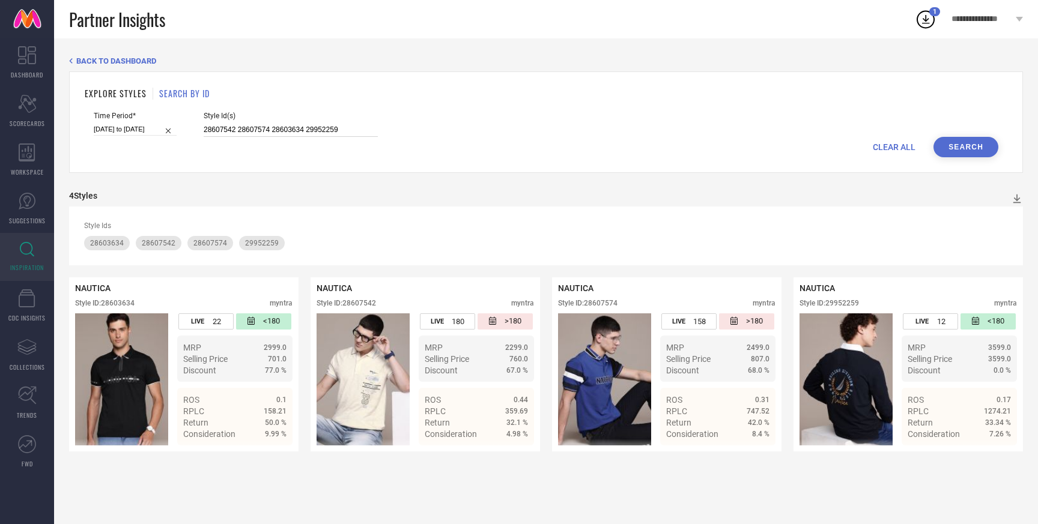
drag, startPoint x: 190, startPoint y: 130, endPoint x: 327, endPoint y: 134, distance: 137.6
click at [327, 135] on input "28607542 28607574 28603634 29952259" at bounding box center [291, 130] width 174 height 14
paste input "31415246 20112238"
type input "31415246 20112238"
click at [965, 146] on button "Search" at bounding box center [965, 147] width 65 height 20
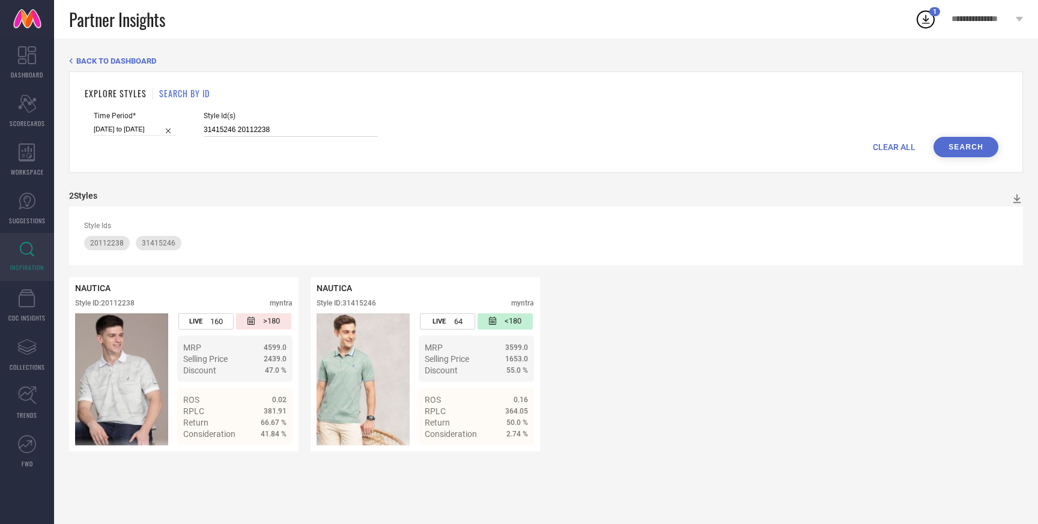
drag, startPoint x: 190, startPoint y: 129, endPoint x: 347, endPoint y: 129, distance: 156.2
click at [347, 129] on input "31415246 20112238" at bounding box center [291, 130] width 174 height 14
paste input "12429762"
click at [962, 146] on button "Search" at bounding box center [965, 147] width 65 height 20
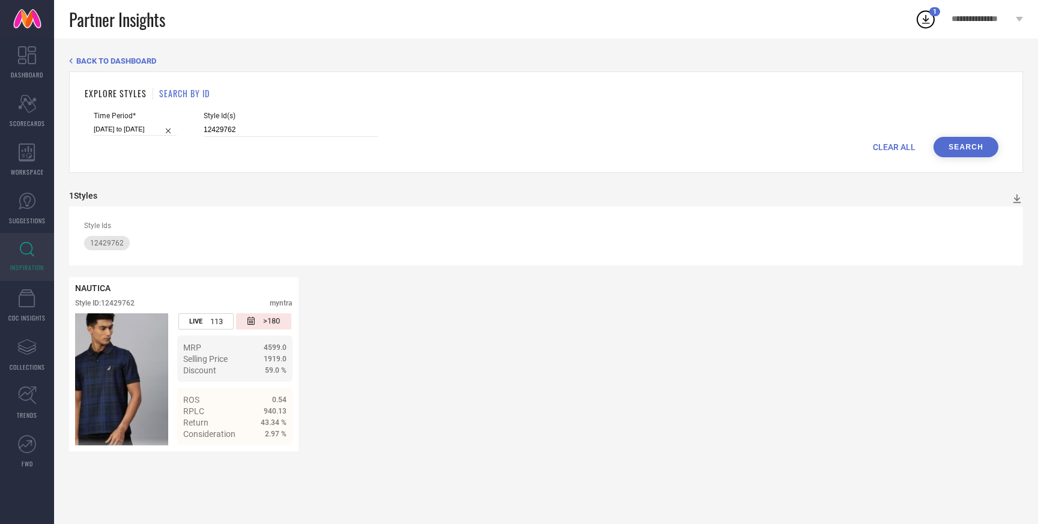
click at [189, 129] on div "Time Period* [DATE] to [DATE] Style Id(s) 12429762" at bounding box center [546, 124] width 905 height 25
drag, startPoint x: 190, startPoint y: 129, endPoint x: 280, endPoint y: 129, distance: 90.7
click at [280, 129] on input "12429762" at bounding box center [291, 130] width 174 height 14
paste input "21264156 21264134 21264216"
click at [972, 147] on button "Search" at bounding box center [965, 147] width 65 height 20
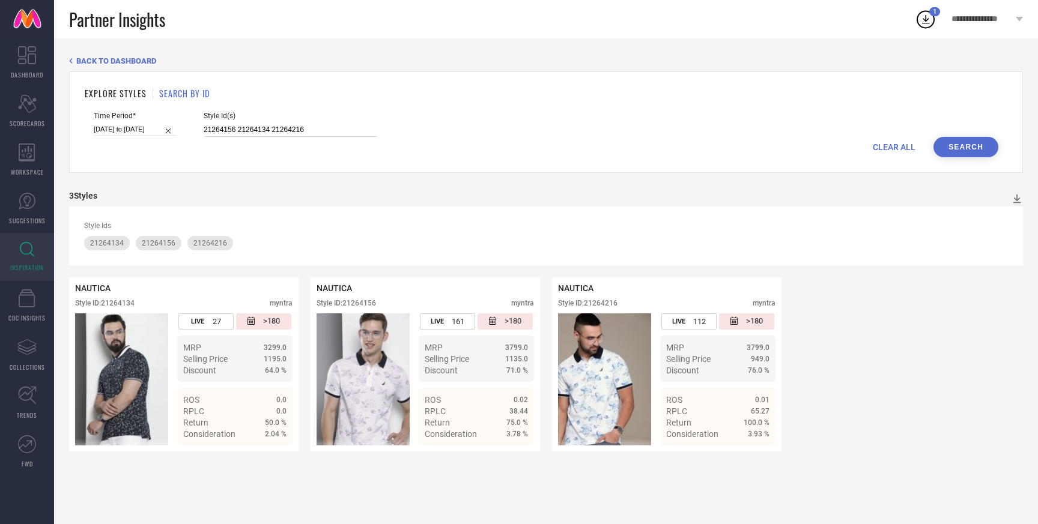
drag, startPoint x: 190, startPoint y: 127, endPoint x: 386, endPoint y: 127, distance: 195.8
click at [386, 127] on div "Time Period* [DATE] to [DATE] Style Id(s) 21264156 21264134 21264216" at bounding box center [546, 124] width 905 height 25
paste input "8607588 31848193"
click at [965, 144] on button "Search" at bounding box center [965, 147] width 65 height 20
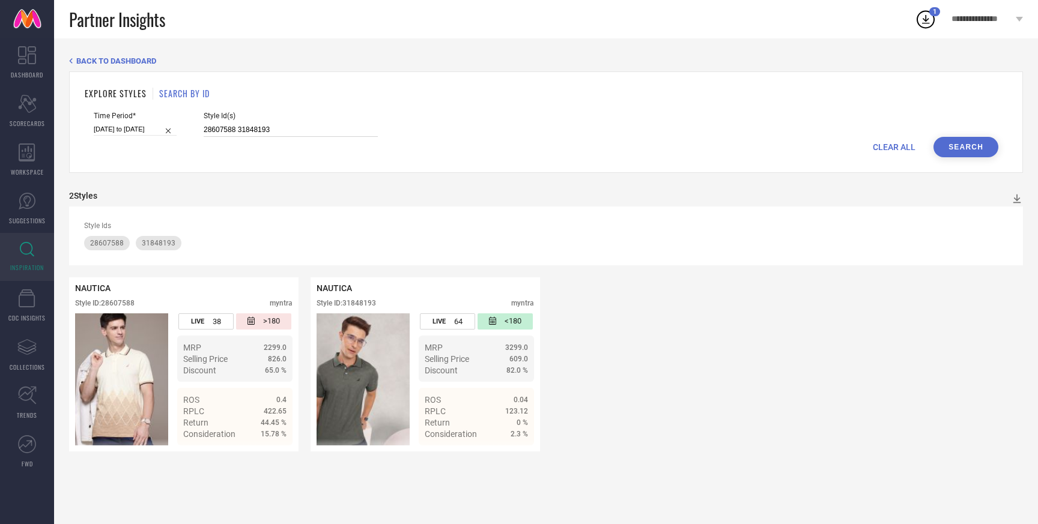
drag, startPoint x: 189, startPoint y: 129, endPoint x: 296, endPoint y: 127, distance: 106.3
click at [296, 128] on input "28607588 31848193" at bounding box center [291, 130] width 174 height 14
paste input "33585376 33276319 33276314 33276320 31415244 29906960 31415308"
type input "33585376 33276319 33276314 33276320 31415244 29906960 31415308"
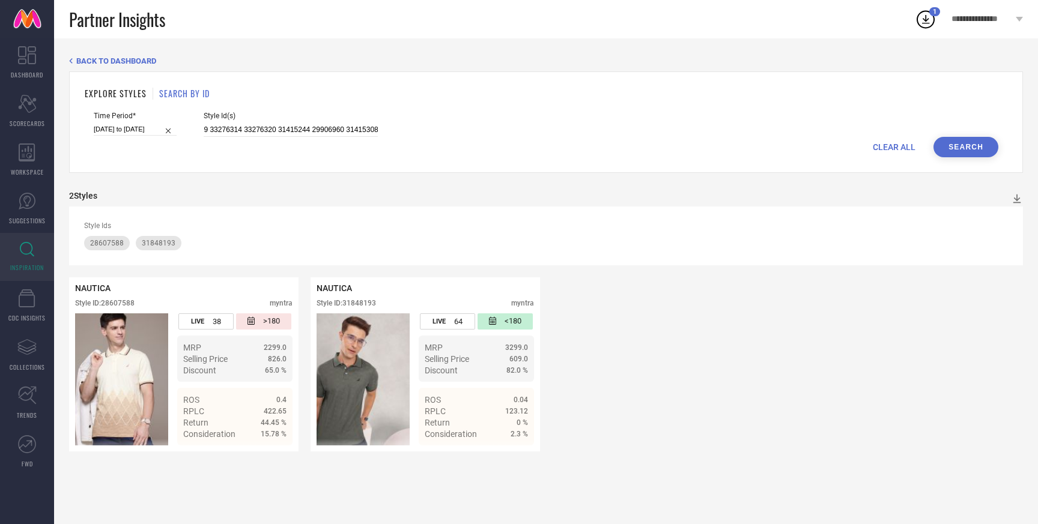
scroll to position [0, 0]
click at [978, 149] on button "Search" at bounding box center [965, 147] width 65 height 20
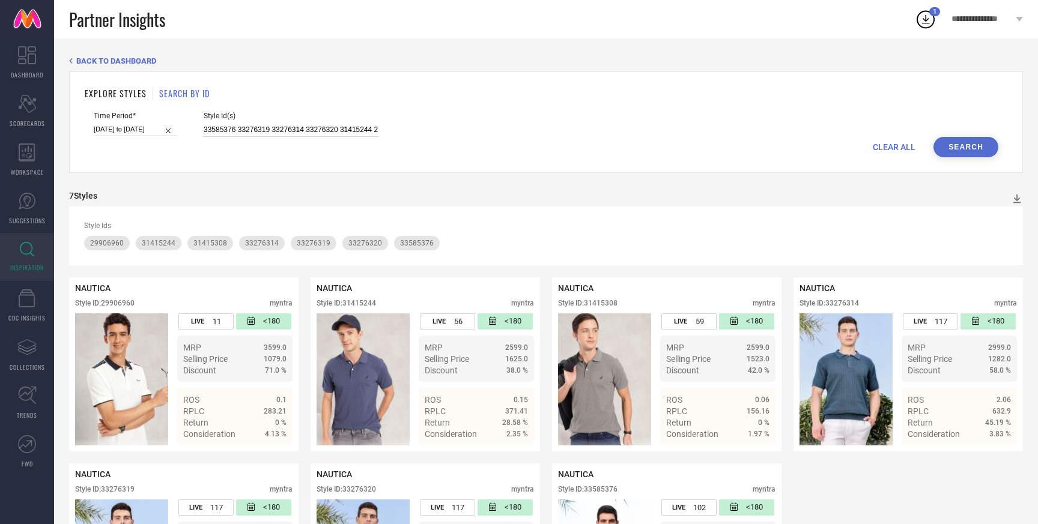
click at [204, 129] on input "33585376 33276319 33276314 33276320 31415244 29906960 31415308" at bounding box center [291, 130] width 174 height 14
click at [204, 129] on input at bounding box center [291, 130] width 174 height 14
paste input "18611004"
type input "18611004"
click at [966, 147] on button "Search" at bounding box center [965, 147] width 65 height 20
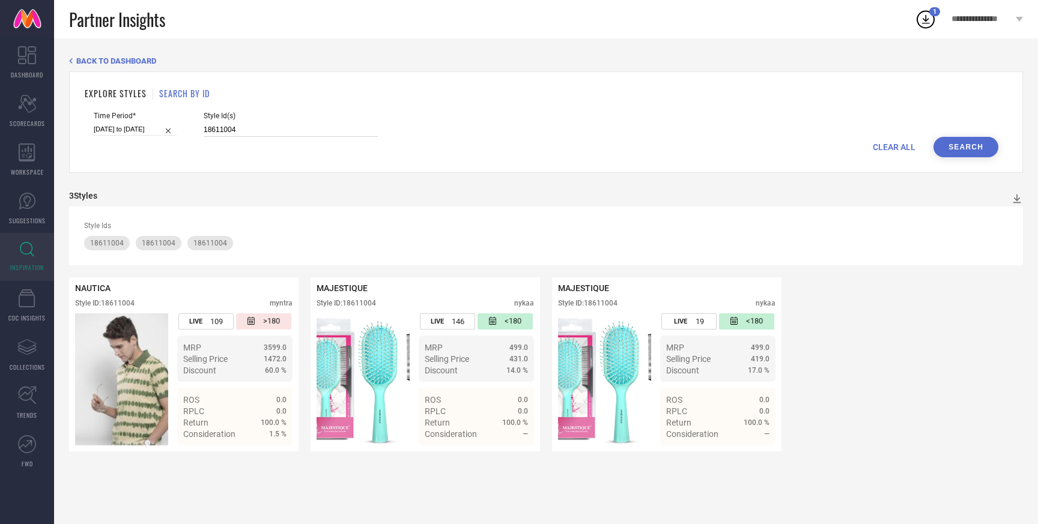
drag, startPoint x: 227, startPoint y: 132, endPoint x: 155, endPoint y: 132, distance: 72.1
click at [155, 132] on div "Time Period* [DATE] to [DATE] Style Id(s) 18611004" at bounding box center [546, 124] width 905 height 25
paste input "8949959 31242867 23581154 21264374 31415238 11487322 21264324 31415277 31415270…"
type input "8949959 31242867 23581154 21264374 31415238 11487322 21264324 31415277 31415270…"
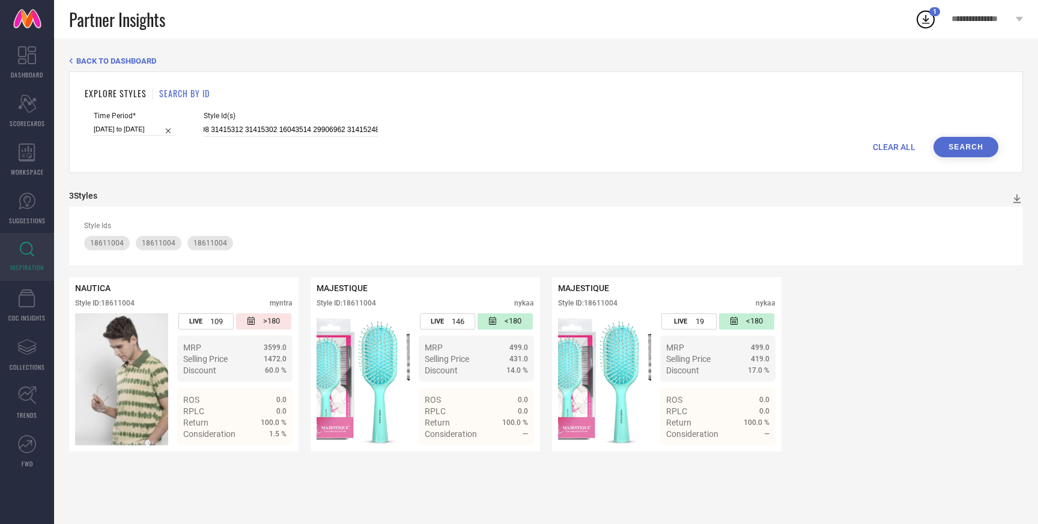
scroll to position [0, 0]
click at [957, 145] on button "Search" at bounding box center [965, 147] width 65 height 20
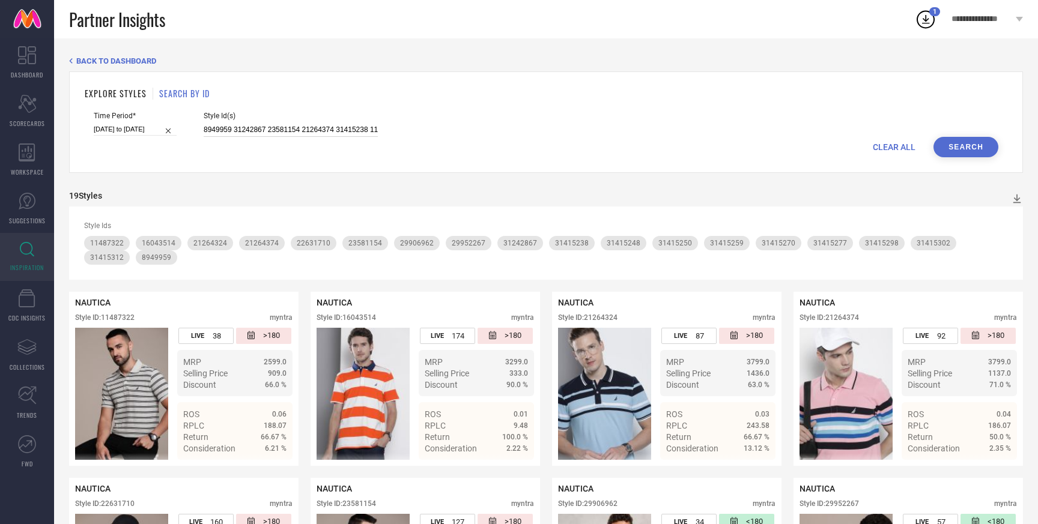
click at [204, 130] on input "8949959 31242867 23581154 21264374 31415238 11487322 21264324 31415277 31415270…" at bounding box center [291, 130] width 174 height 14
paste input "29952261"
click at [965, 144] on button "Search" at bounding box center [965, 147] width 65 height 20
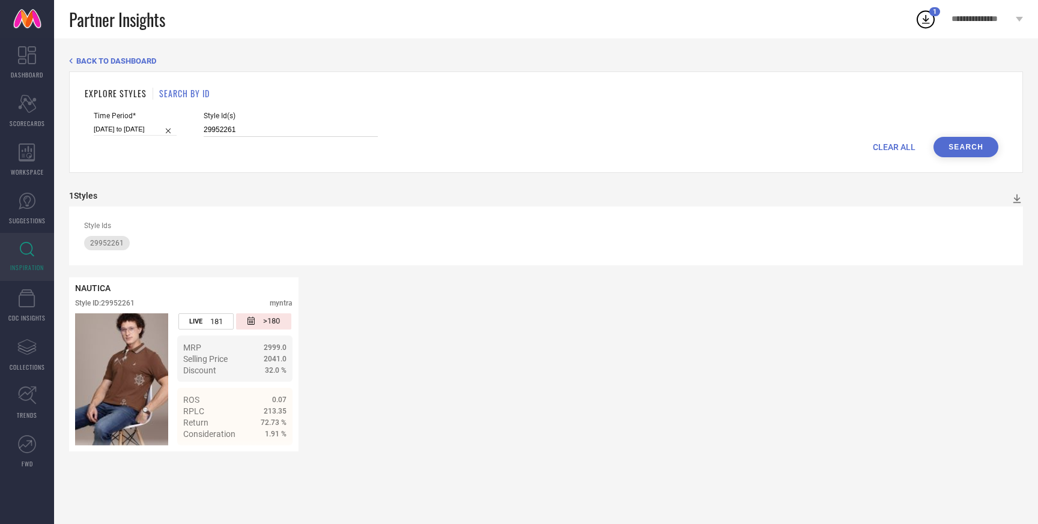
drag, startPoint x: 189, startPoint y: 131, endPoint x: 346, endPoint y: 130, distance: 156.8
click at [346, 130] on input "29952261" at bounding box center [291, 130] width 174 height 14
paste input "8607542 28607574 28603634 29952259"
type input "28607542 28607574 28603634 29952259"
click at [962, 144] on button "Search" at bounding box center [965, 147] width 65 height 20
